Goal: Information Seeking & Learning: Understand process/instructions

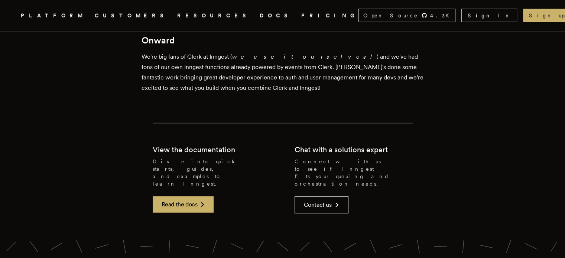
scroll to position [1915, 0]
click at [197, 197] on link "Read the docs" at bounding box center [183, 205] width 61 height 16
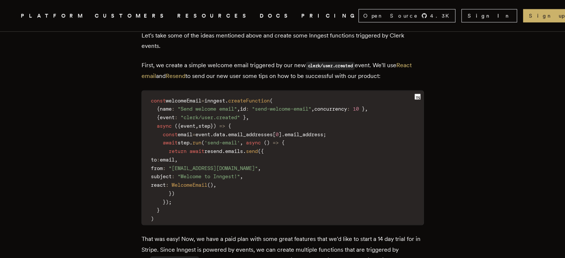
scroll to position [1170, 0]
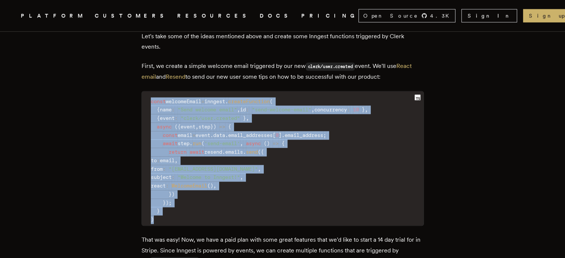
drag, startPoint x: 152, startPoint y: 93, endPoint x: 182, endPoint y: 211, distance: 121.2
click at [182, 211] on code "const welcomeEmail = inngest . createFunction ( { name : "Send welcome email" ,…" at bounding box center [283, 161] width 282 height 130
copy code "const welcomeEmail = inngest . createFunction ( { name : "Send welcome email" ,…"
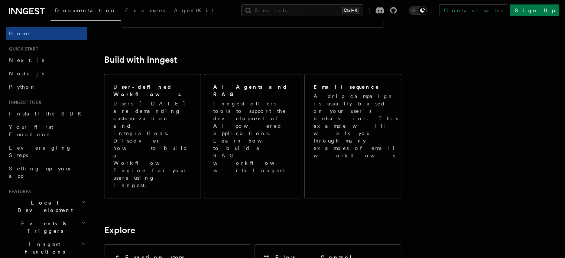
scroll to position [399, 0]
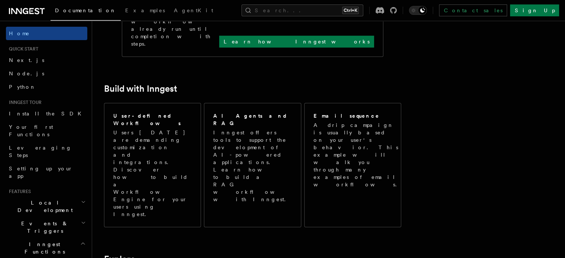
scroll to position [369, 0]
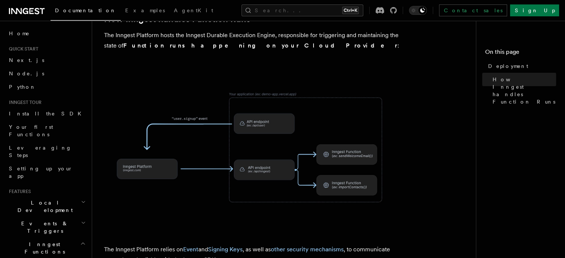
scroll to position [226, 0]
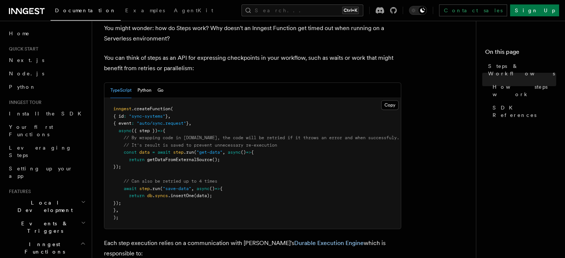
scroll to position [318, 0]
